Goal: Task Accomplishment & Management: Manage account settings

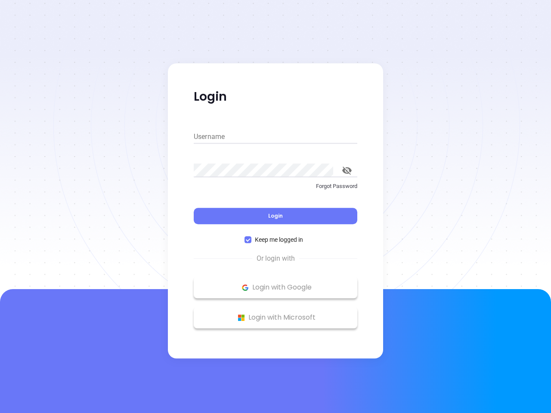
click at [275, 207] on div "Login" at bounding box center [276, 211] width 164 height 27
click at [275, 137] on input "Username" at bounding box center [276, 137] width 164 height 14
click at [347, 170] on icon "toggle password visibility" at bounding box center [346, 171] width 9 height 8
click at [275, 216] on span "Login" at bounding box center [275, 215] width 15 height 7
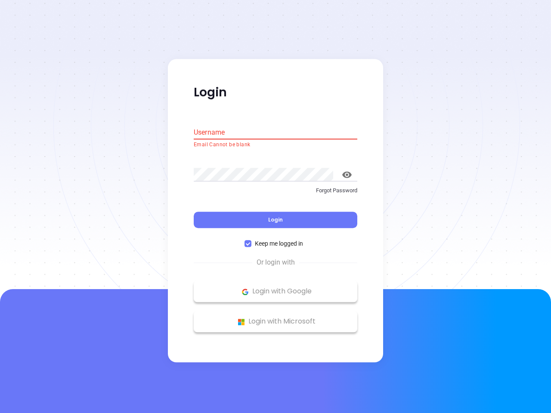
click at [275, 240] on span "Keep me logged in" at bounding box center [278, 243] width 55 height 9
click at [251, 241] on input "Keep me logged in" at bounding box center [247, 244] width 7 height 7
checkbox input "false"
click at [275, 287] on p "Login with Google" at bounding box center [275, 291] width 155 height 13
click at [275, 318] on p "Login with Microsoft" at bounding box center [275, 321] width 155 height 13
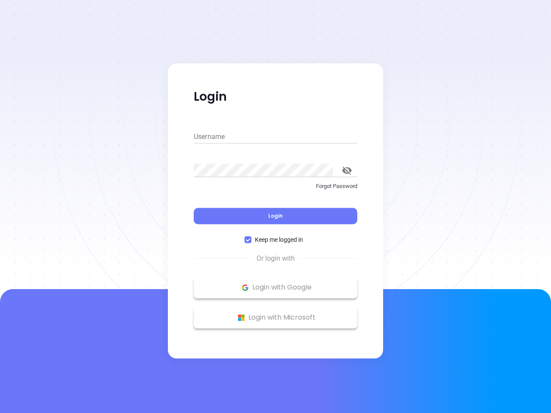
click at [275, 207] on div "Login" at bounding box center [276, 211] width 164 height 27
click at [275, 137] on input "Username" at bounding box center [276, 137] width 164 height 14
click at [347, 170] on icon "toggle password visibility" at bounding box center [346, 171] width 9 height 8
click at [275, 216] on span "Login" at bounding box center [275, 215] width 15 height 7
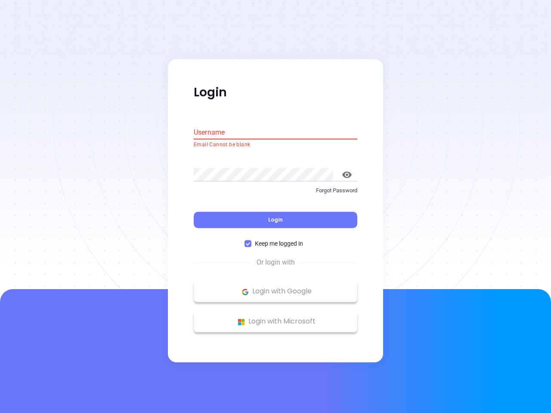
click at [275, 240] on span "Keep me logged in" at bounding box center [278, 243] width 55 height 9
click at [251, 241] on input "Keep me logged in" at bounding box center [247, 244] width 7 height 7
checkbox input "false"
click at [275, 287] on p "Login with Google" at bounding box center [275, 291] width 155 height 13
click at [275, 318] on p "Login with Microsoft" at bounding box center [275, 321] width 155 height 13
